Goal: Information Seeking & Learning: Learn about a topic

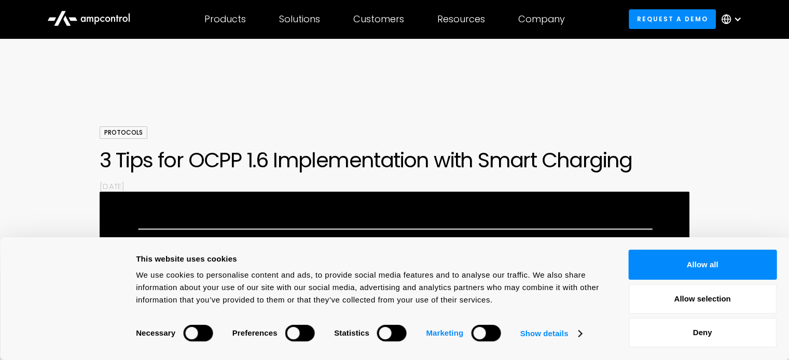
click at [458, 334] on strong "Marketing" at bounding box center [444, 333] width 37 height 9
click at [724, 300] on button "Allow selection" at bounding box center [702, 299] width 148 height 30
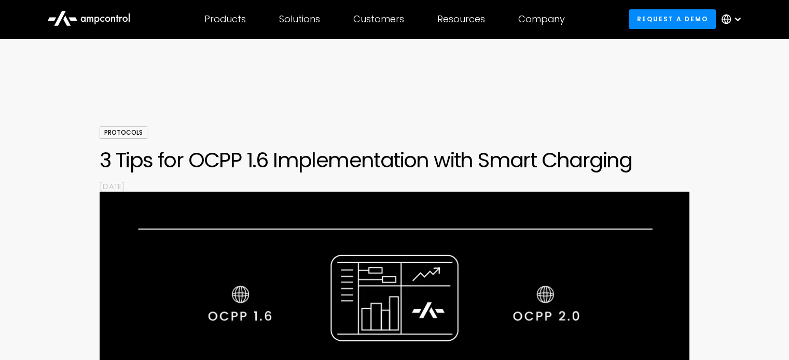
click at [707, 230] on div "Protocols 3 Tips for OCPP 1.6 Implementation with Smart Charging By [DATE]" at bounding box center [394, 357] width 789 height 463
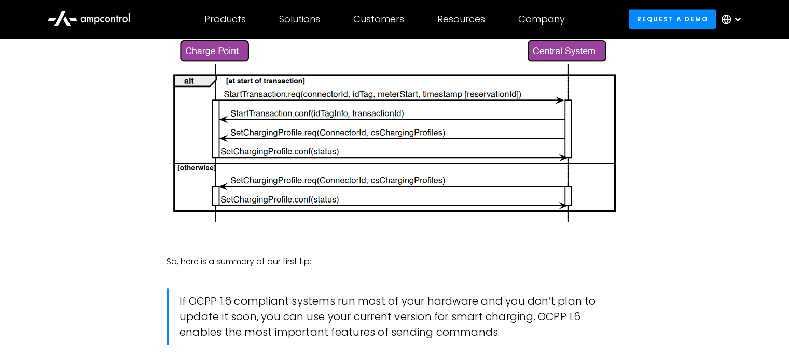
scroll to position [1400, 0]
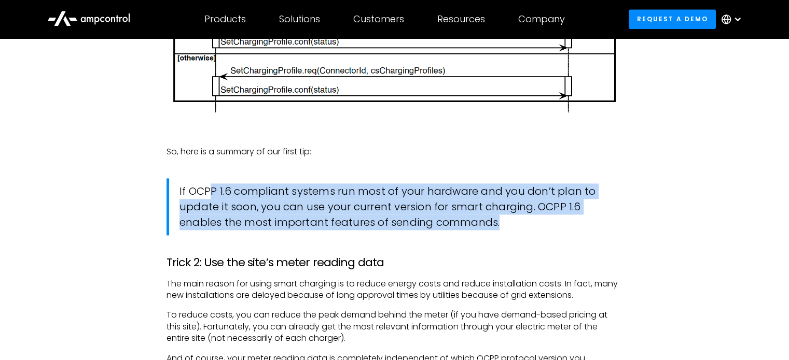
drag, startPoint x: 212, startPoint y: 192, endPoint x: 526, endPoint y: 223, distance: 316.2
click at [526, 223] on blockquote "If OCPP 1.6 compliant systems run most of your hardware and you don’t plan to u…" at bounding box center [394, 206] width 456 height 57
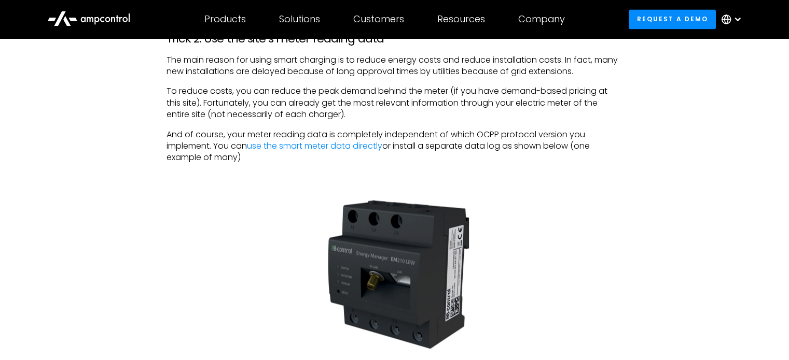
scroll to position [1607, 0]
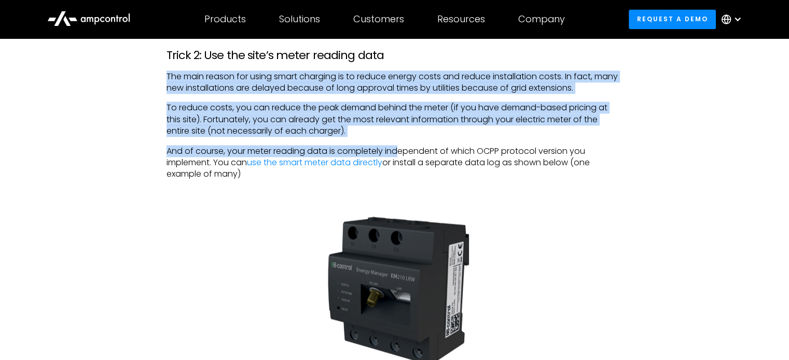
drag, startPoint x: 156, startPoint y: 77, endPoint x: 412, endPoint y: 155, distance: 267.6
click at [401, 155] on div "‍ A short background on OCPP 1.6 Protocol The Open Charge Point Protocol (OCPP)…" at bounding box center [394, 207] width 476 height 2295
drag, startPoint x: 418, startPoint y: 159, endPoint x: 477, endPoint y: 173, distance: 60.4
click at [477, 173] on p "And of course, your meter reading data is completely independent of which OCPP …" at bounding box center [394, 163] width 456 height 35
click at [500, 176] on p "And of course, your meter reading data is completely independent of which OCPP …" at bounding box center [394, 163] width 456 height 35
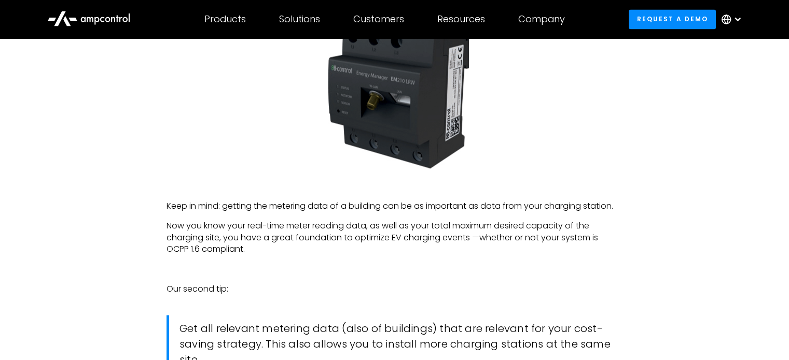
scroll to position [1918, 0]
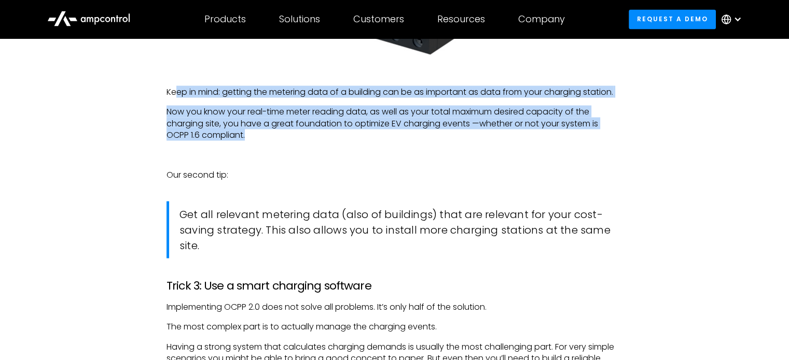
drag, startPoint x: 178, startPoint y: 93, endPoint x: 267, endPoint y: 136, distance: 98.3
click at [267, 136] on p "Now you know your real-time meter reading data, as well as your total maximum d…" at bounding box center [394, 123] width 456 height 35
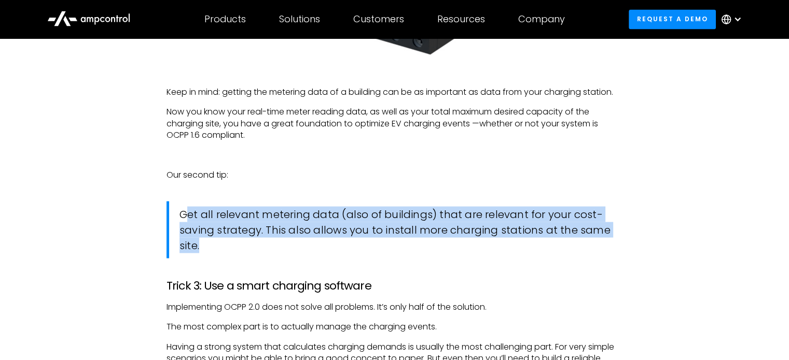
drag, startPoint x: 189, startPoint y: 214, endPoint x: 277, endPoint y: 250, distance: 94.8
click at [277, 250] on blockquote "Get all relevant metering data (also of buildings) that are relevant for your c…" at bounding box center [394, 229] width 456 height 57
click at [277, 251] on blockquote "Get all relevant metering data (also of buildings) that are relevant for your c…" at bounding box center [394, 229] width 456 height 57
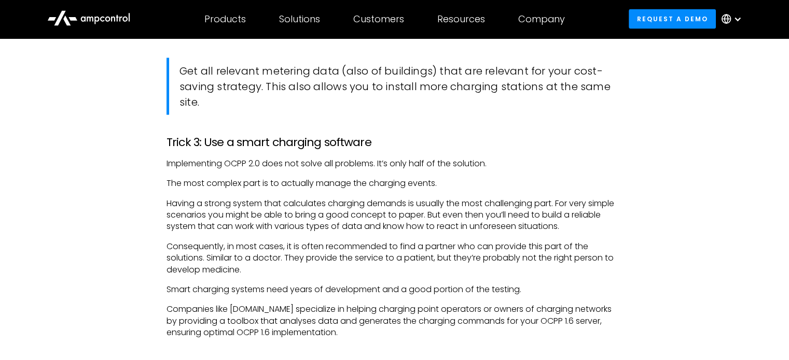
scroll to position [2074, 0]
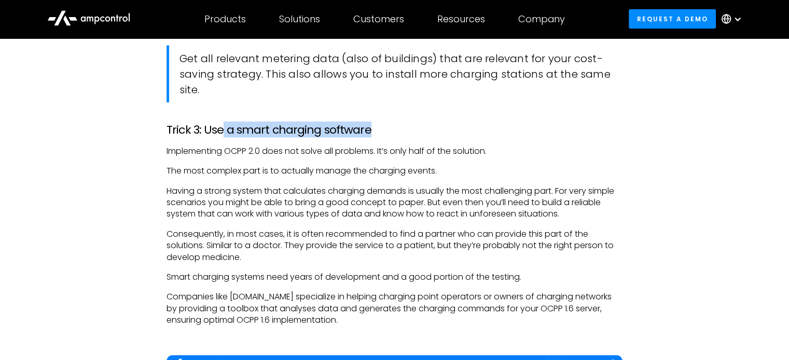
drag, startPoint x: 222, startPoint y: 129, endPoint x: 369, endPoint y: 129, distance: 146.7
click at [369, 129] on h3 "Trick 3: Use a smart charging software" at bounding box center [394, 129] width 456 height 13
click at [385, 133] on h3 "Trick 3: Use a smart charging software" at bounding box center [394, 129] width 456 height 13
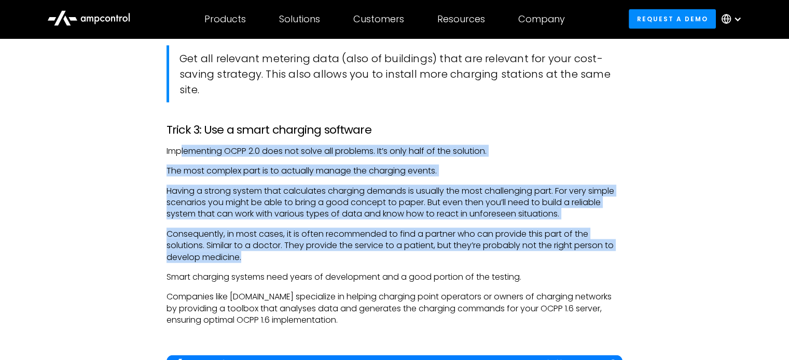
drag, startPoint x: 183, startPoint y: 150, endPoint x: 450, endPoint y: 247, distance: 284.0
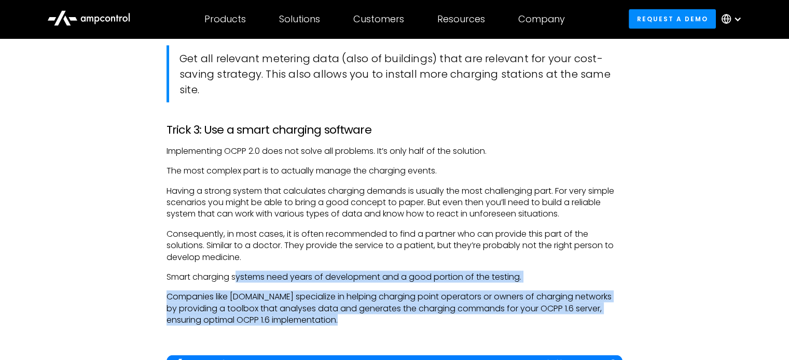
drag, startPoint x: 235, startPoint y: 275, endPoint x: 370, endPoint y: 321, distance: 142.0
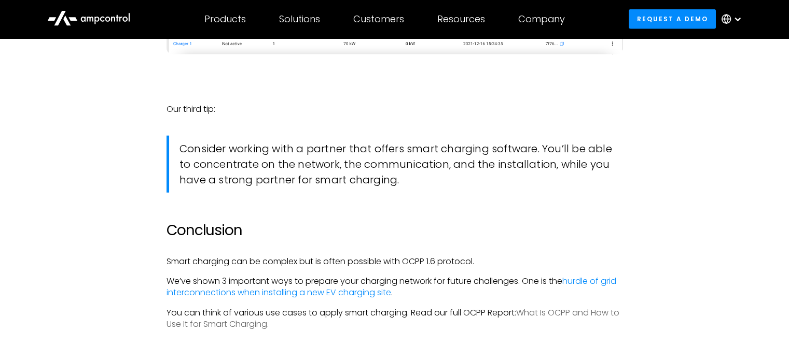
scroll to position [2696, 0]
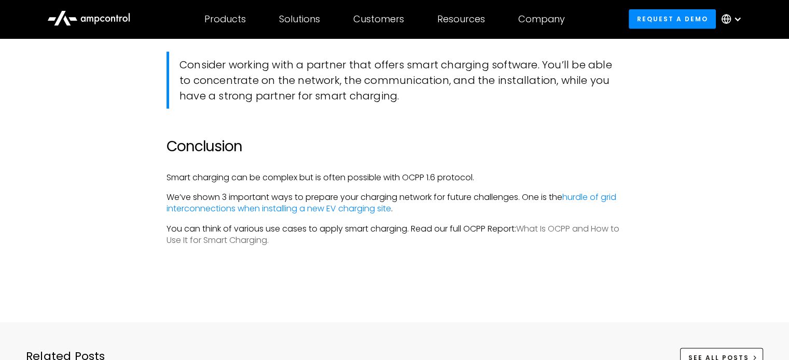
click at [225, 236] on link "What Is OCPP and How to Use It for Smart Charging." at bounding box center [392, 234] width 453 height 23
